Goal: Task Accomplishment & Management: Use online tool/utility

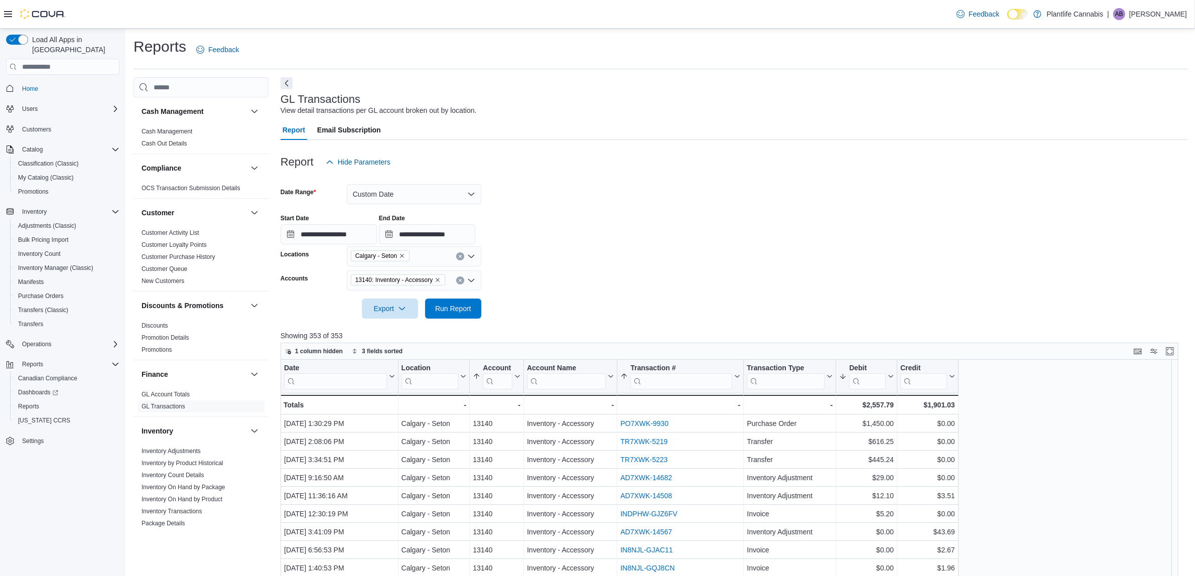
scroll to position [104, 0]
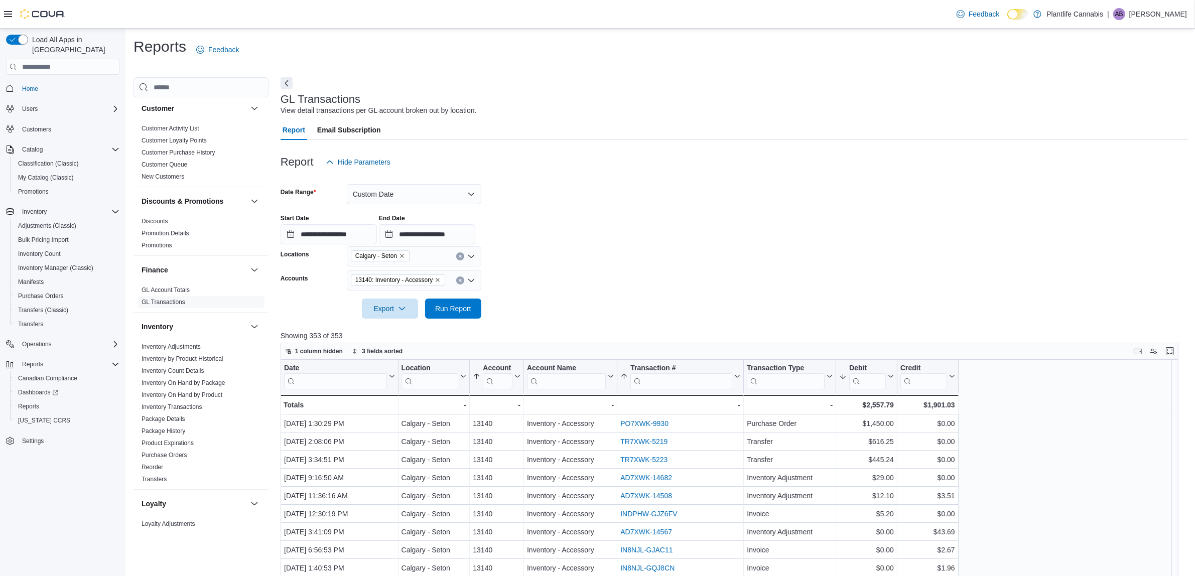
click at [403, 256] on icon "Remove Calgary - Seton from selection in this group" at bounding box center [402, 256] width 4 height 4
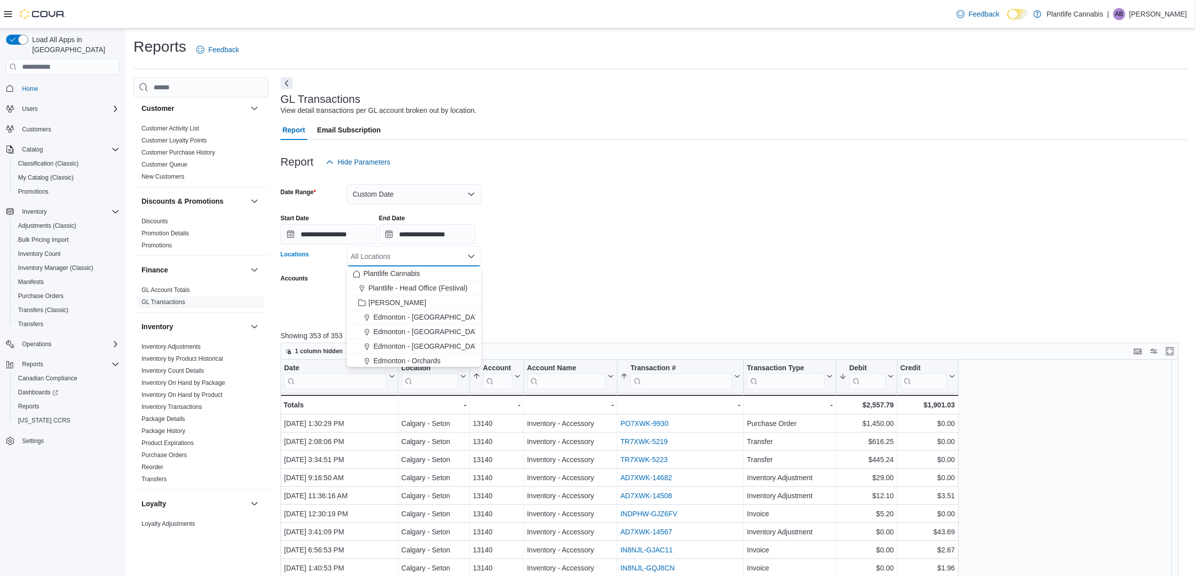
click at [403, 256] on div "All Locations Combo box. Selected. Combo box input. All Locations. Type some te…" at bounding box center [414, 256] width 135 height 20
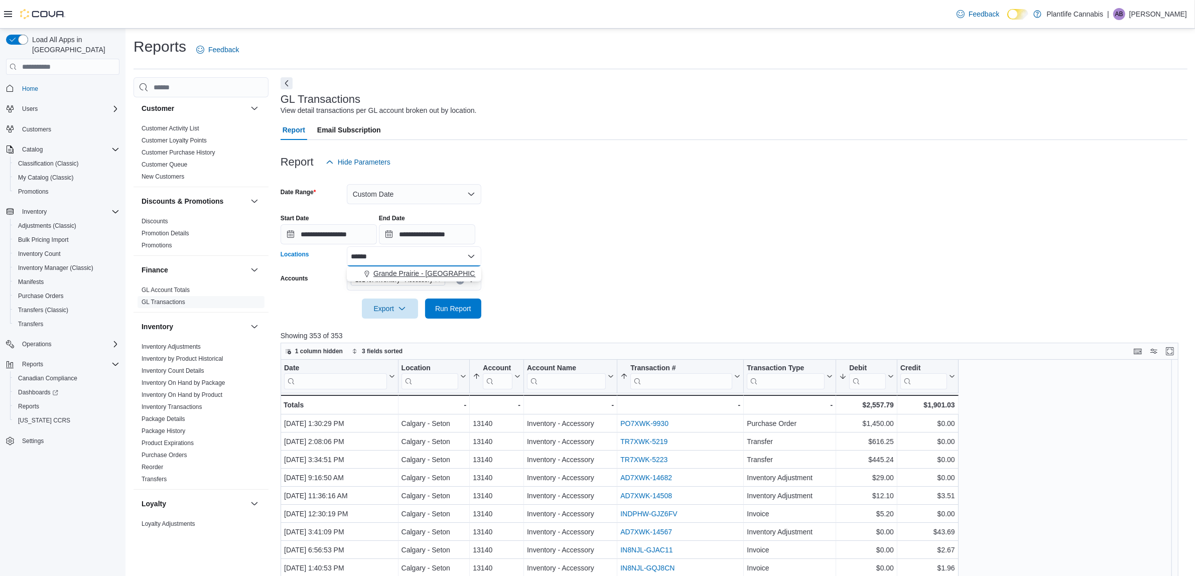
type input "******"
click at [427, 271] on span "Grande Prairie - [GEOGRAPHIC_DATA]" at bounding box center [435, 274] width 125 height 10
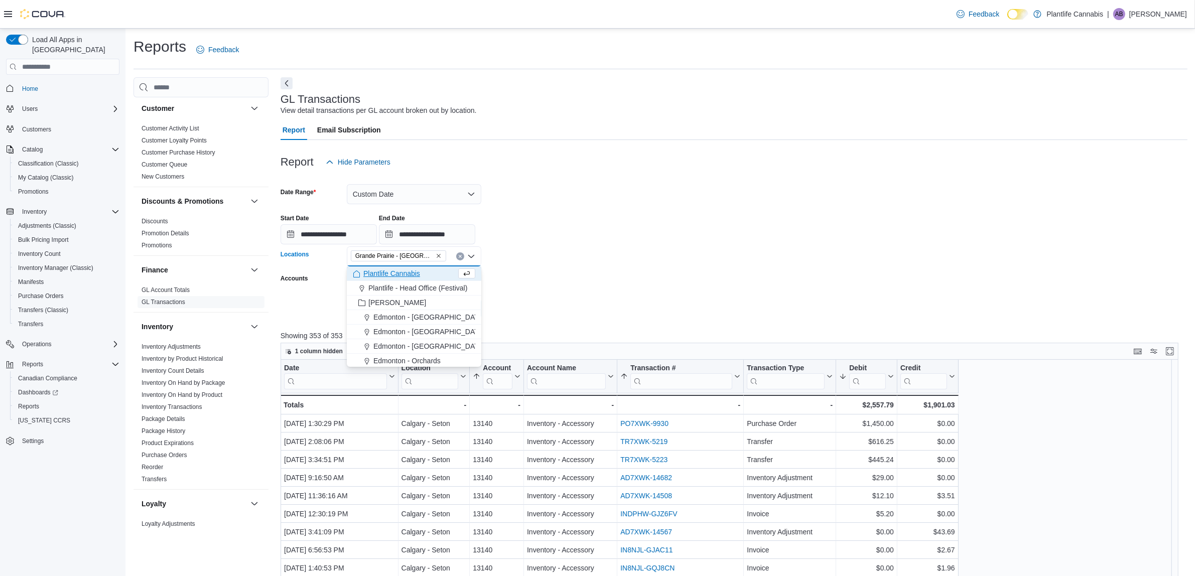
click at [616, 249] on form "**********" at bounding box center [734, 245] width 907 height 147
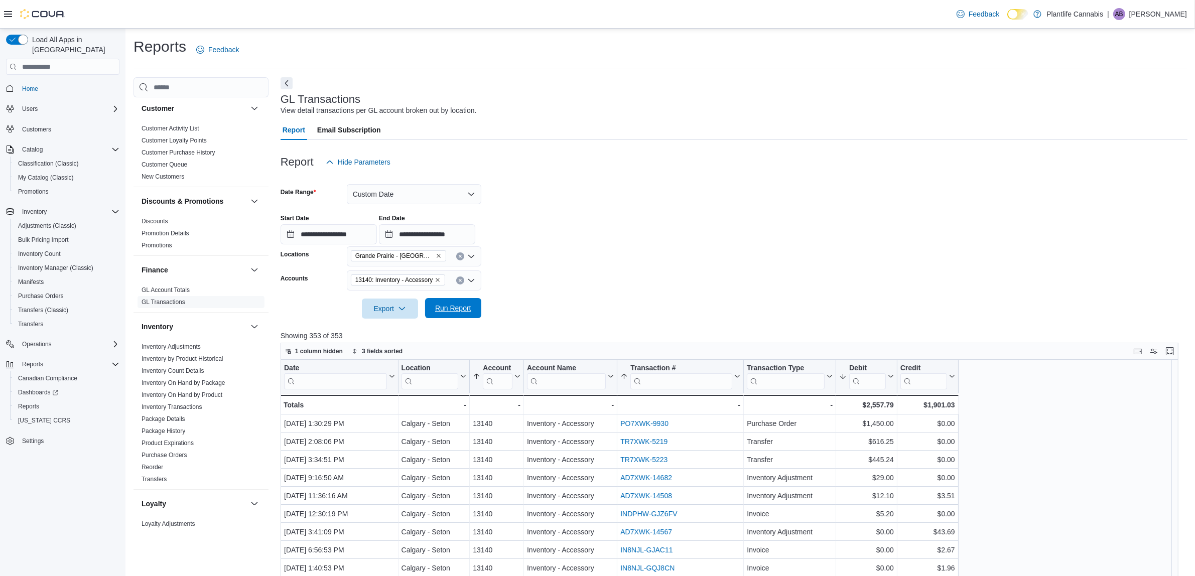
click at [450, 303] on span "Run Report" at bounding box center [453, 308] width 44 height 20
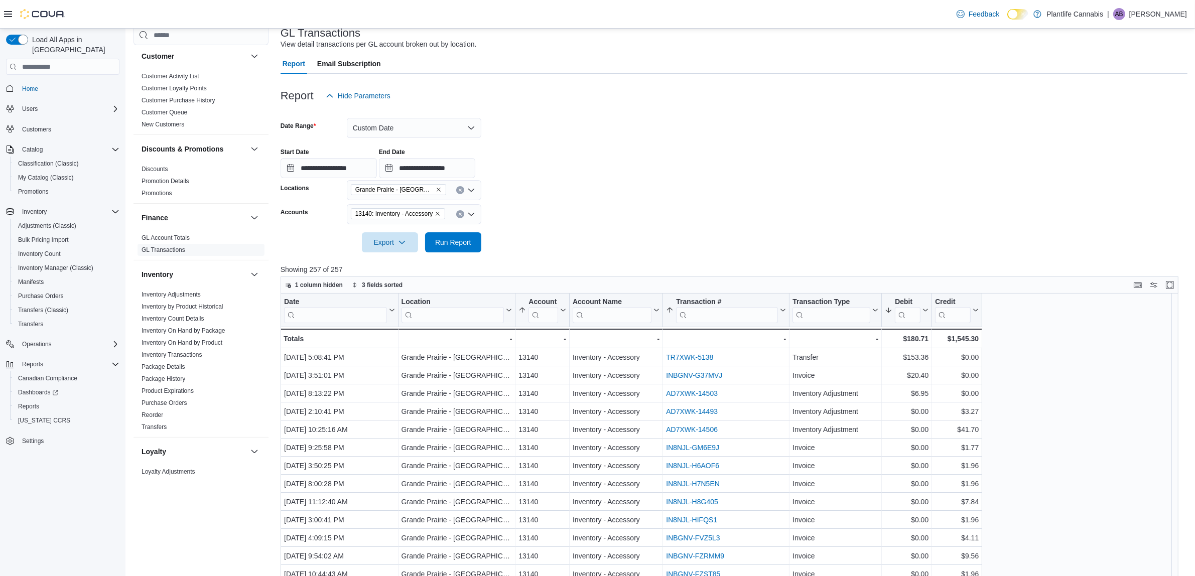
scroll to position [104, 0]
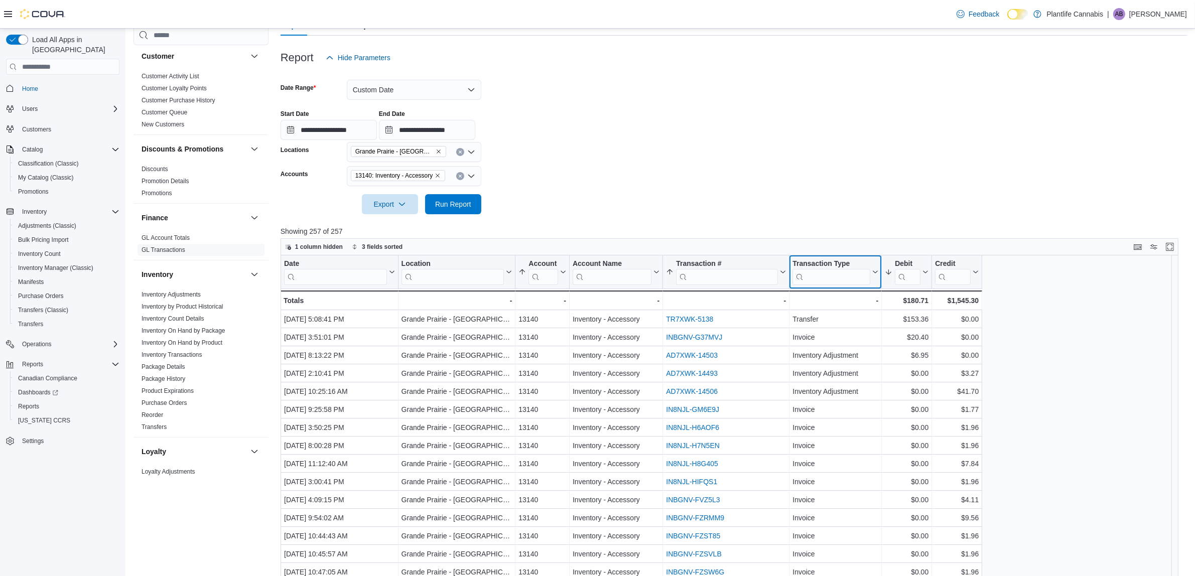
click at [827, 265] on div "Transaction Type" at bounding box center [831, 264] width 78 height 10
click at [838, 319] on span "Sort Z-A" at bounding box center [835, 322] width 21 height 8
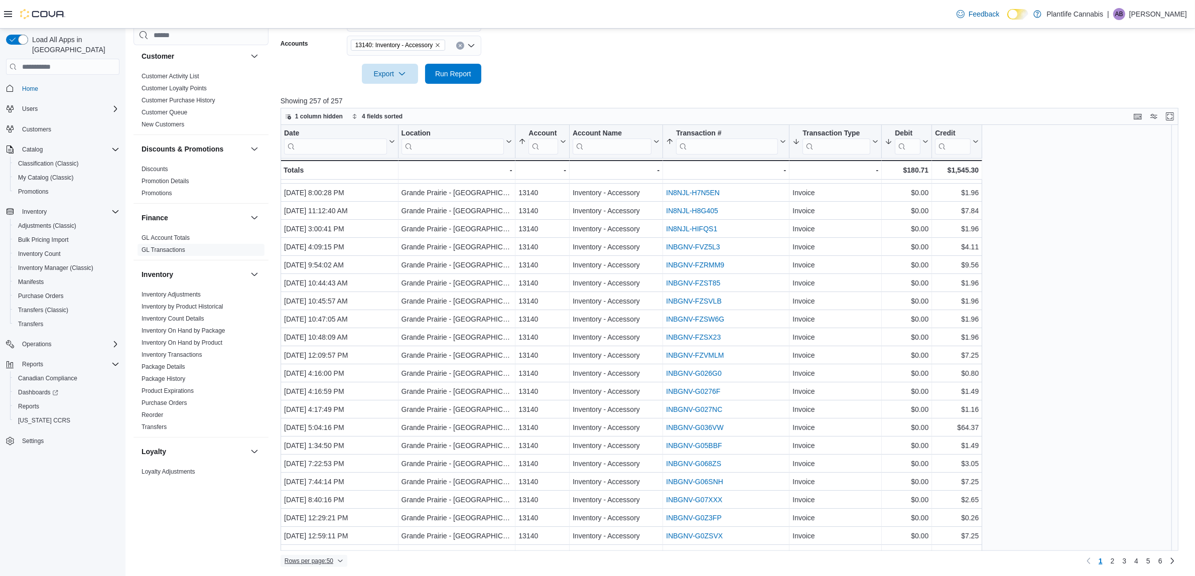
click at [329, 561] on span "Rows per page : 50" at bounding box center [309, 561] width 49 height 8
click at [326, 546] on button "100 rows" at bounding box center [321, 541] width 56 height 20
click at [1154, 561] on link "2" at bounding box center [1148, 561] width 12 height 16
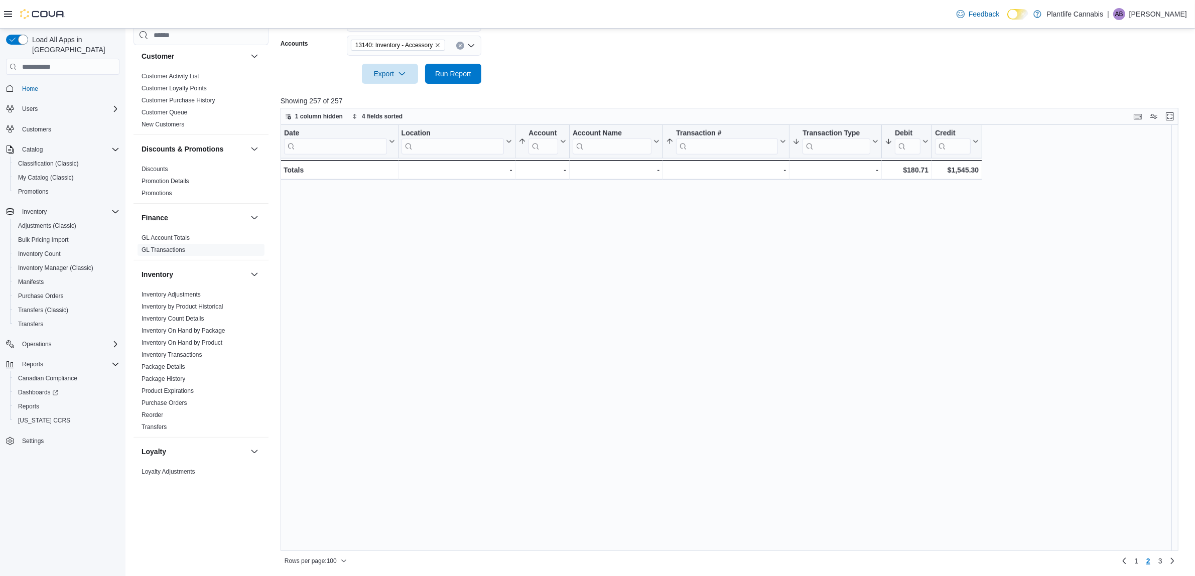
scroll to position [0, 0]
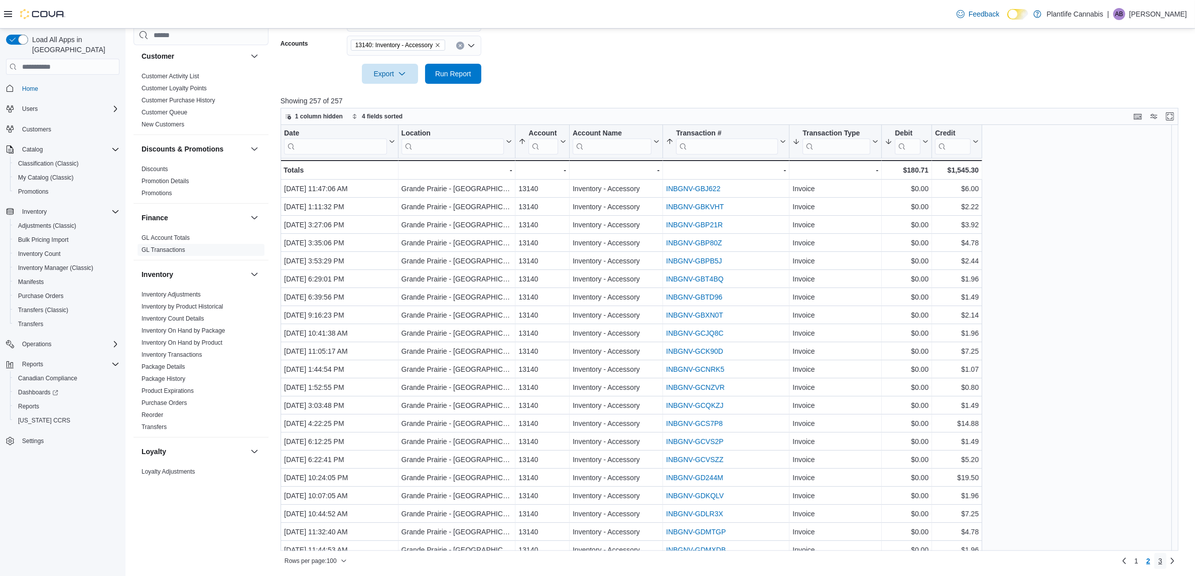
click at [1162, 564] on span "3" at bounding box center [1160, 561] width 4 height 10
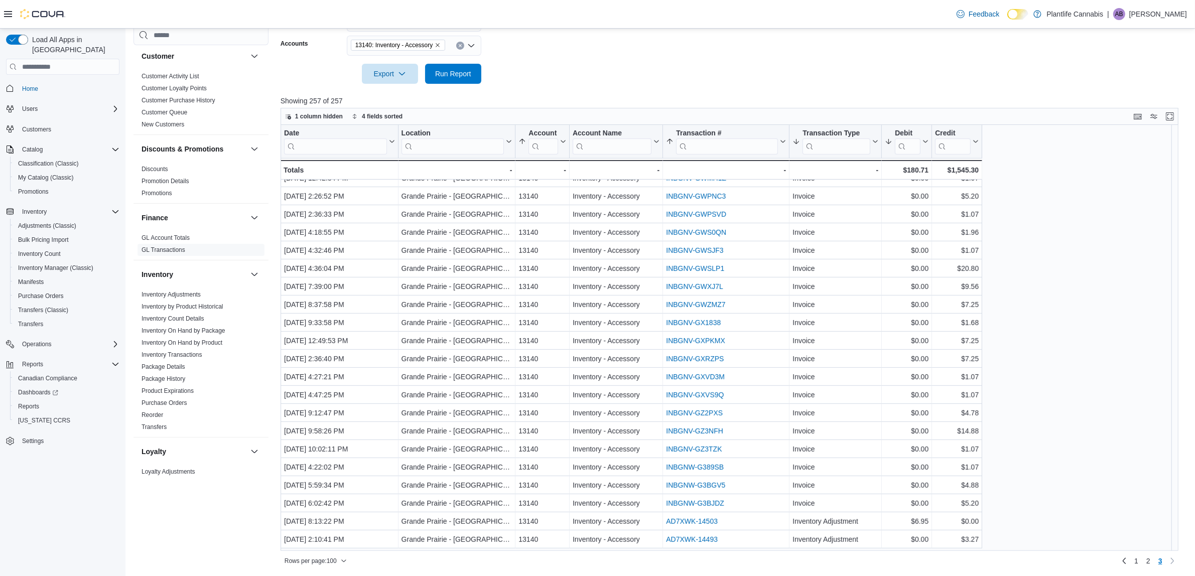
scroll to position [658, 0]
drag, startPoint x: 1145, startPoint y: 563, endPoint x: 1059, endPoint y: 530, distance: 92.5
click at [1138, 563] on span "1" at bounding box center [1136, 561] width 4 height 10
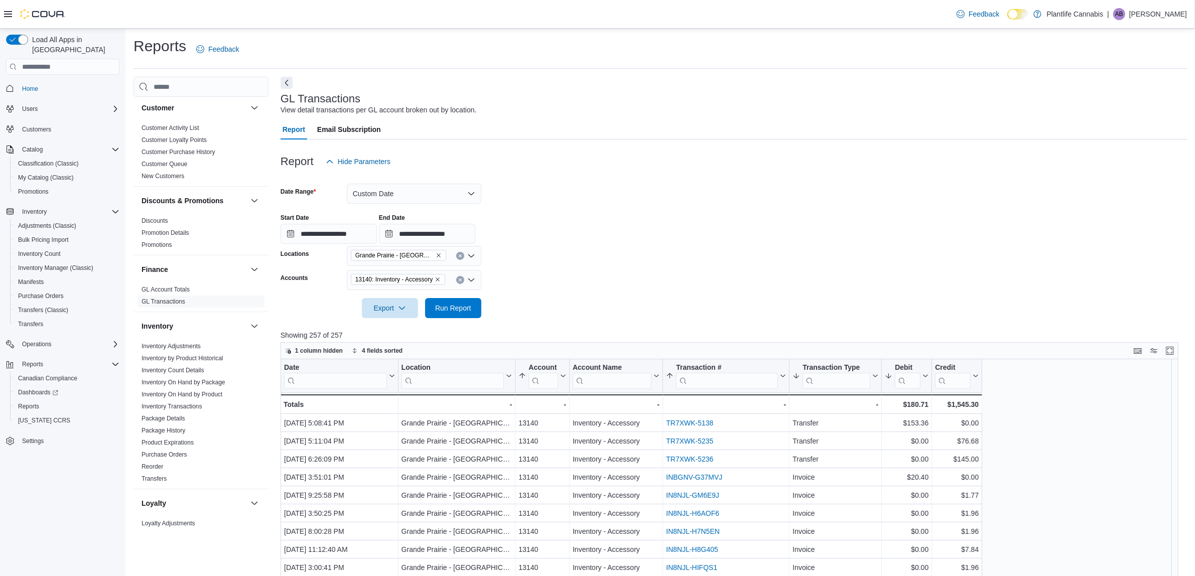
scroll to position [0, 0]
click at [439, 254] on icon "Remove Grande Prairie - Cobblestone from selection in this group" at bounding box center [439, 256] width 6 height 6
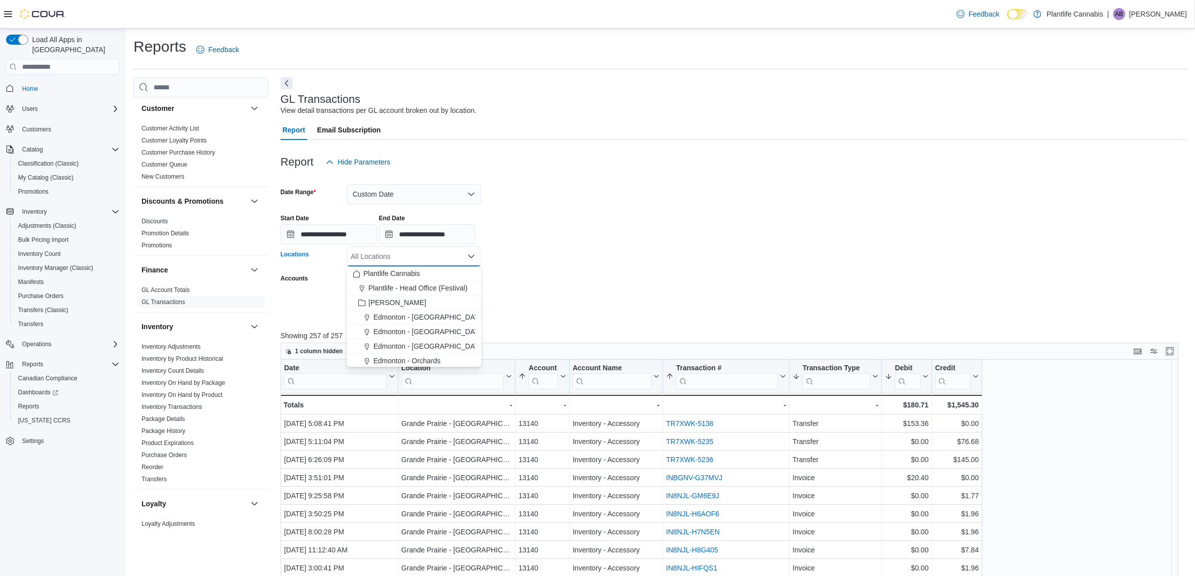
click at [414, 255] on div "All Locations Combo box. Selected. Combo box input. All Locations. Type some te…" at bounding box center [414, 256] width 135 height 20
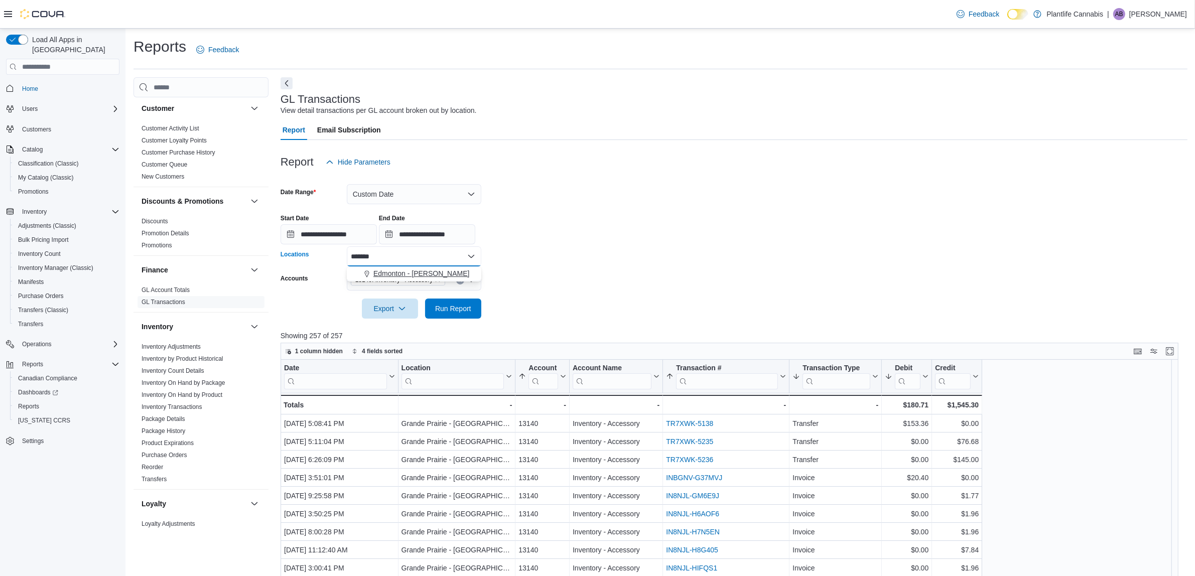
type input "*******"
click at [442, 270] on span "Edmonton - Hollick Kenyon" at bounding box center [421, 274] width 96 height 10
click at [630, 280] on form "**********" at bounding box center [734, 245] width 907 height 147
click at [457, 305] on span "Run Report" at bounding box center [453, 308] width 36 height 10
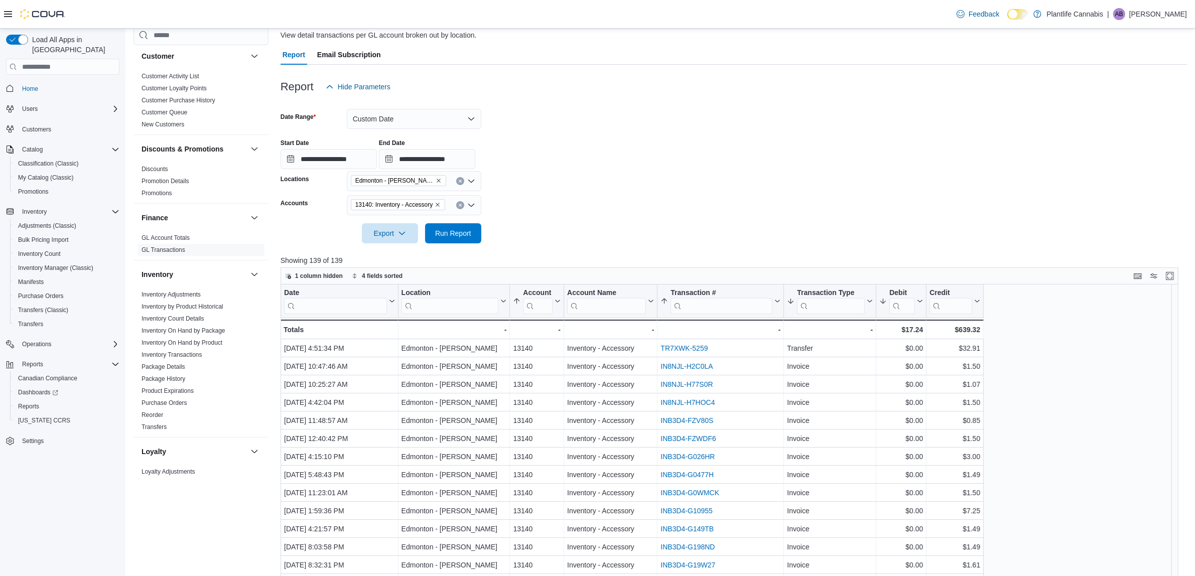
scroll to position [104, 0]
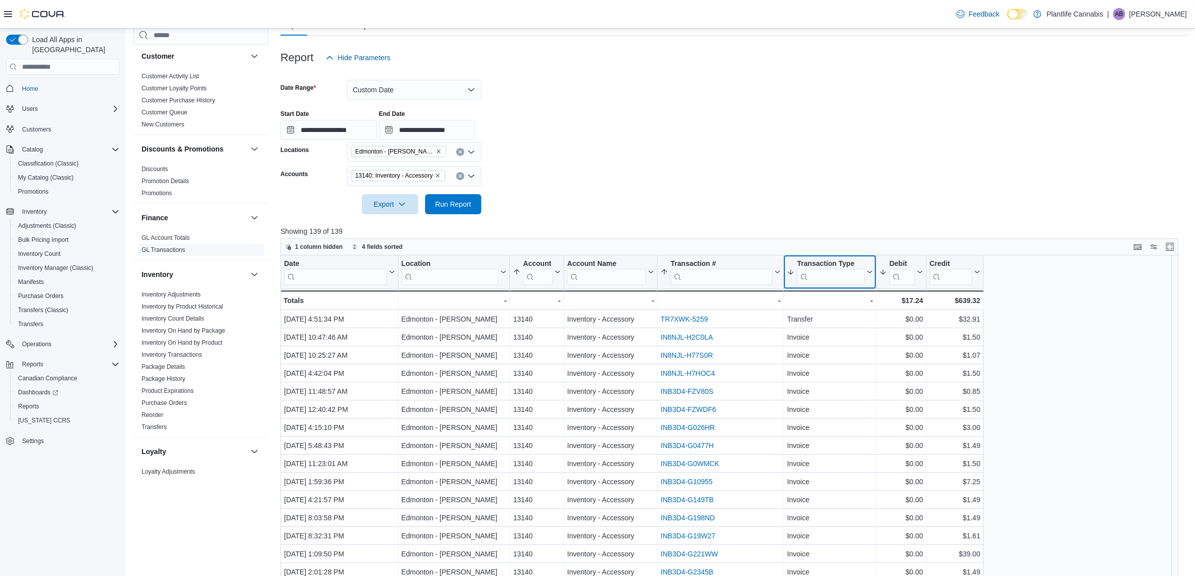
click at [843, 261] on div "Transaction Type" at bounding box center [831, 264] width 68 height 10
click at [840, 322] on span "Sort Z-A" at bounding box center [830, 322] width 21 height 8
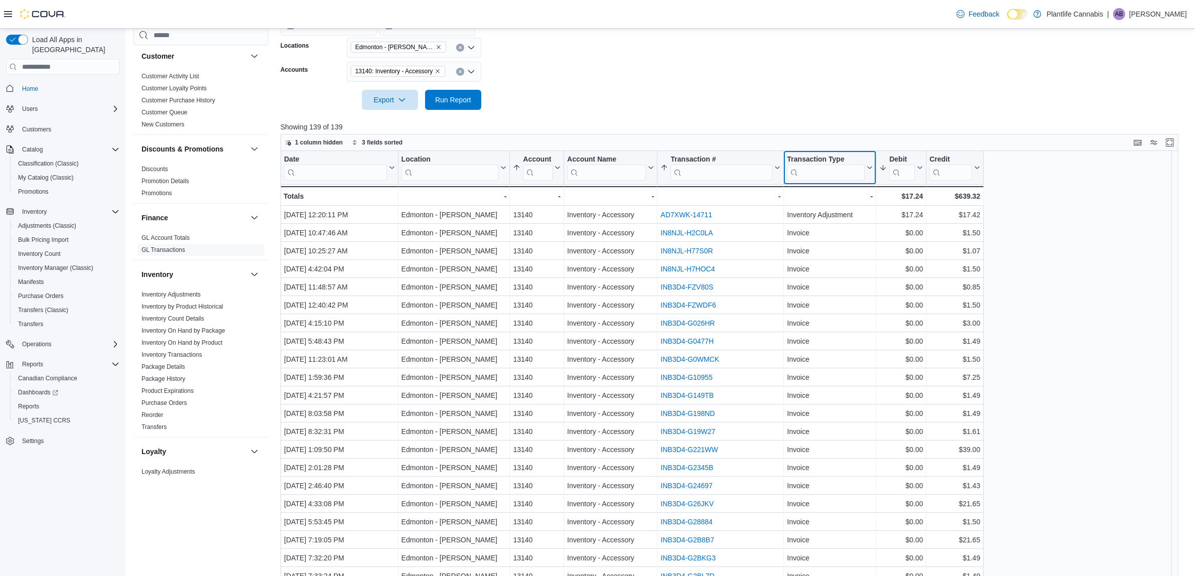
click at [829, 157] on div "Transaction Type" at bounding box center [826, 160] width 78 height 10
click at [836, 204] on span "Sort A-Z" at bounding box center [830, 206] width 21 height 8
